Goal: Check status: Check status

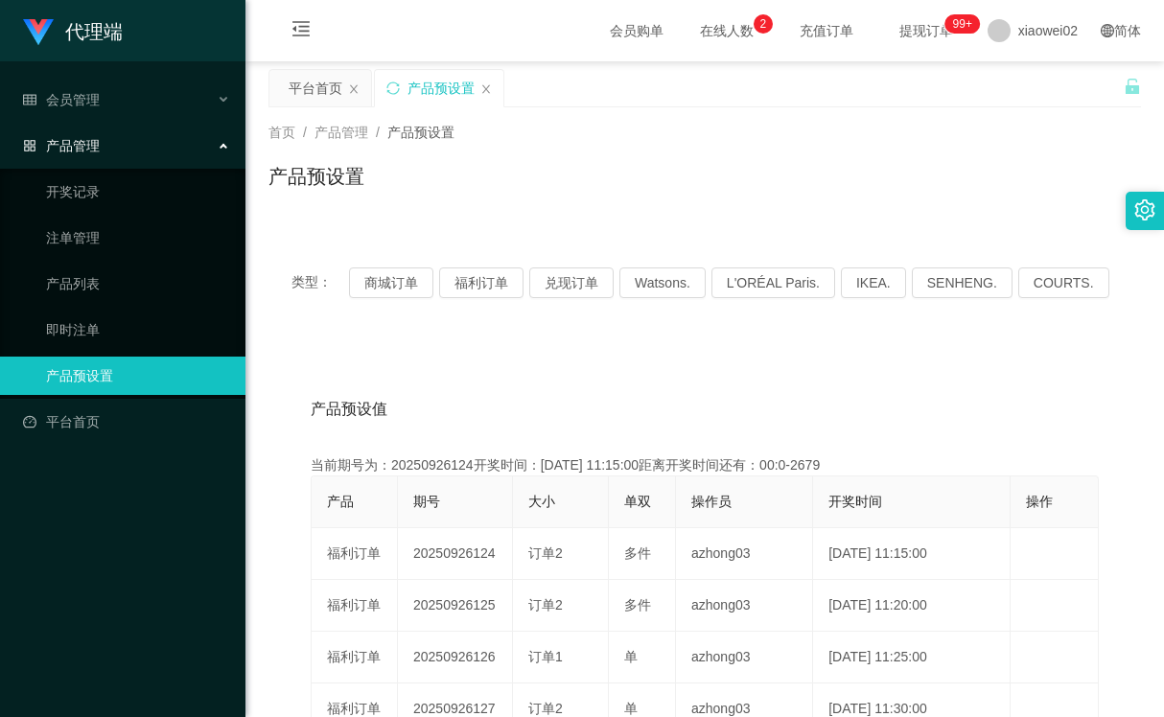
click at [498, 292] on button "福利订单" at bounding box center [481, 283] width 84 height 31
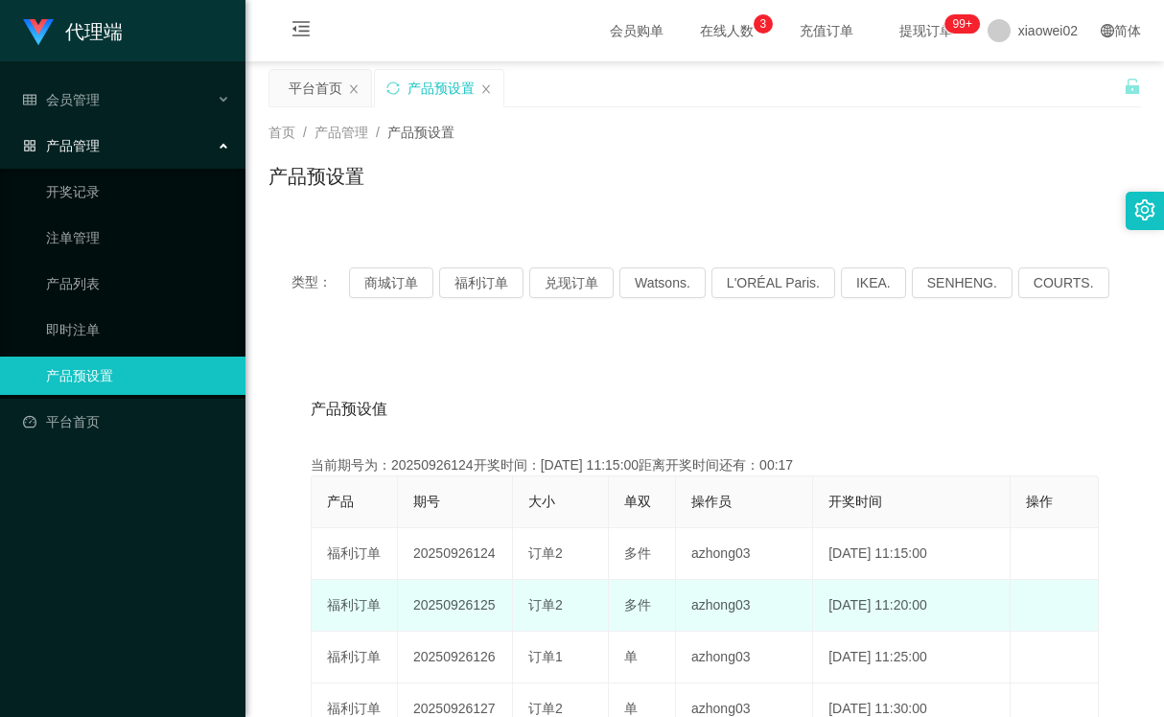
click at [464, 605] on td "20250926125" at bounding box center [455, 606] width 115 height 52
copy td "20250926125"
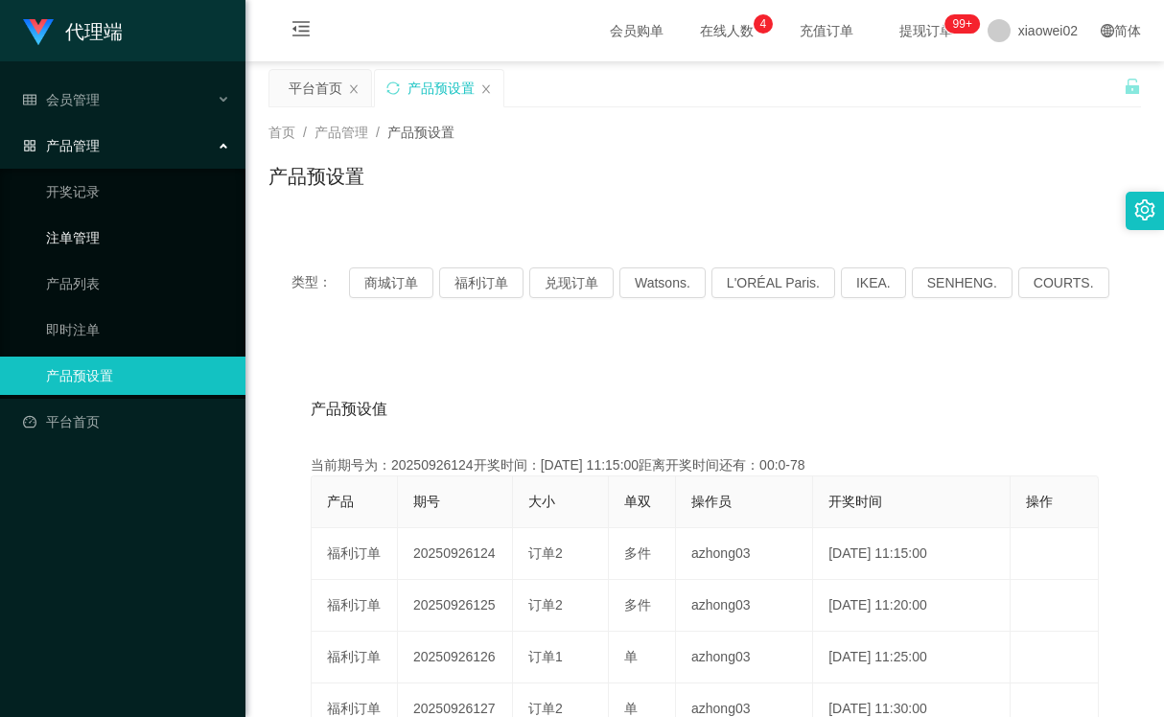
click at [84, 233] on link "注单管理" at bounding box center [138, 238] width 184 height 38
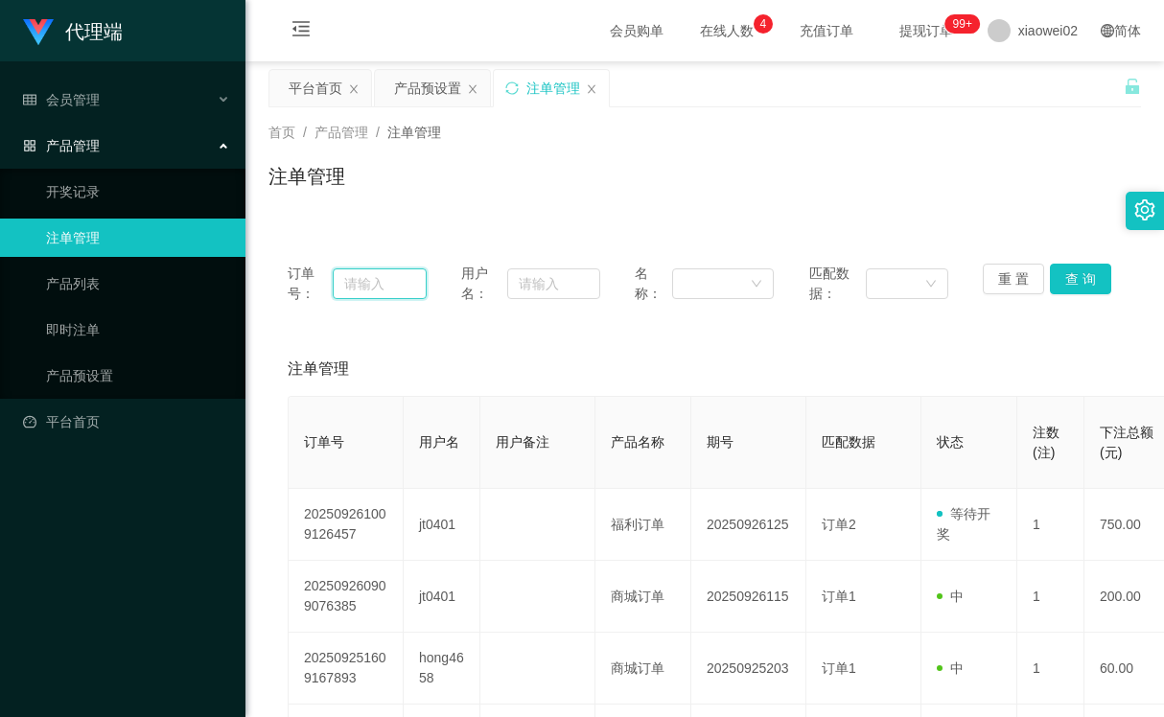
drag, startPoint x: 368, startPoint y: 285, endPoint x: 381, endPoint y: 284, distance: 12.5
click at [368, 285] on input "text" at bounding box center [380, 284] width 94 height 31
click at [528, 288] on input "text" at bounding box center [553, 284] width 93 height 31
paste input "jt0401"
type input "jt0401"
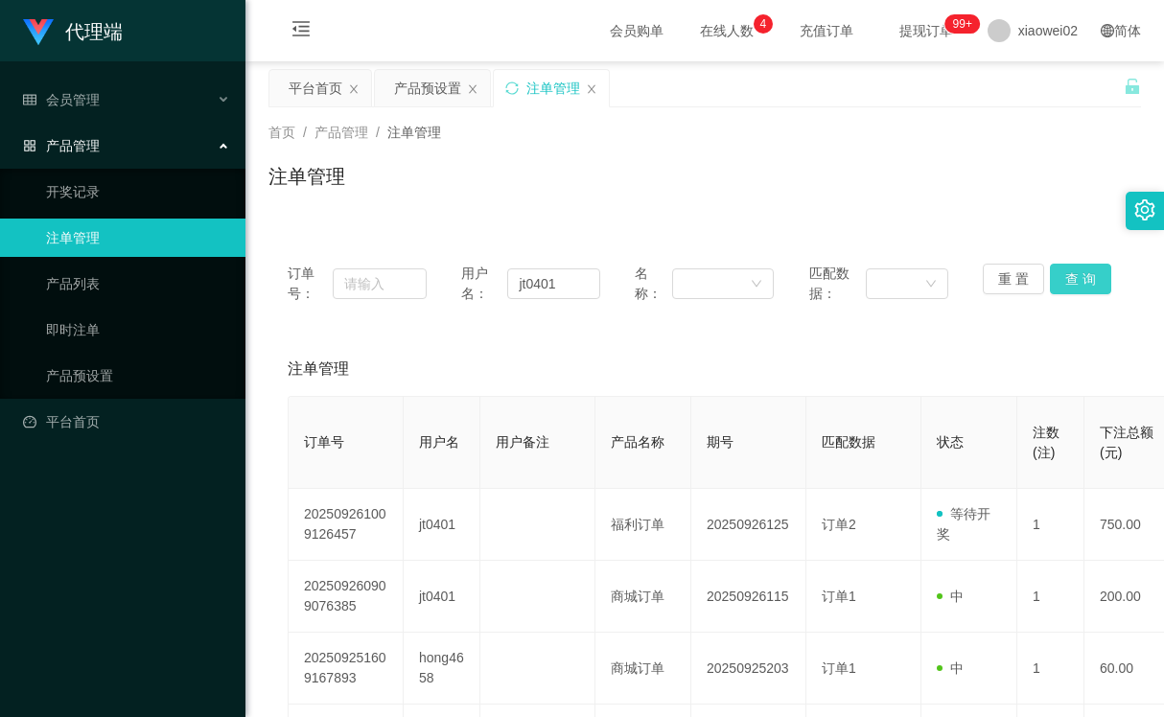
click at [1066, 282] on button "查 询" at bounding box center [1080, 279] width 61 height 31
